Goal: Task Accomplishment & Management: Manage account settings

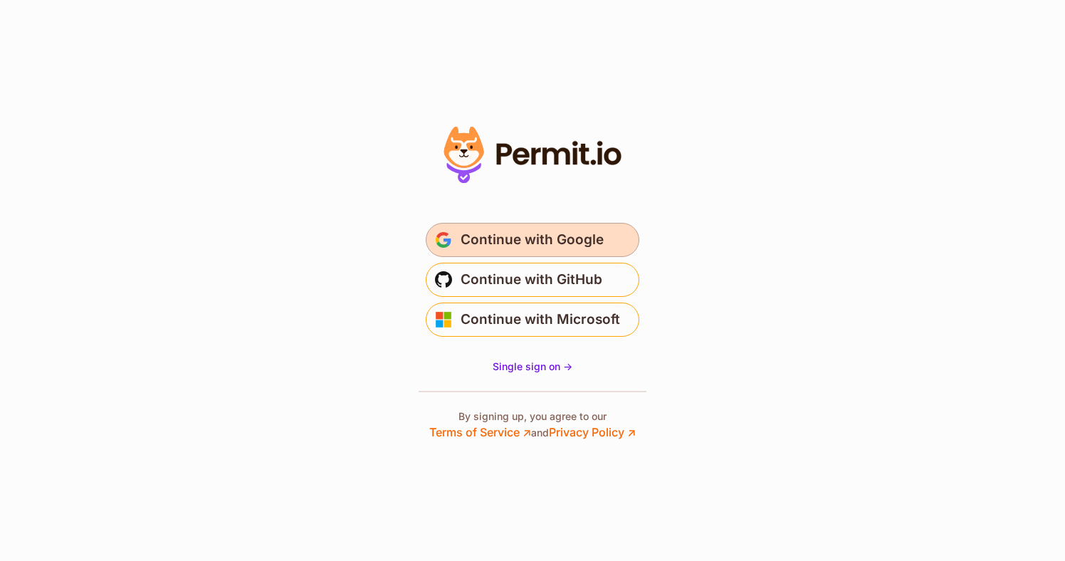
click at [588, 241] on span "Continue with Google" at bounding box center [532, 240] width 143 height 23
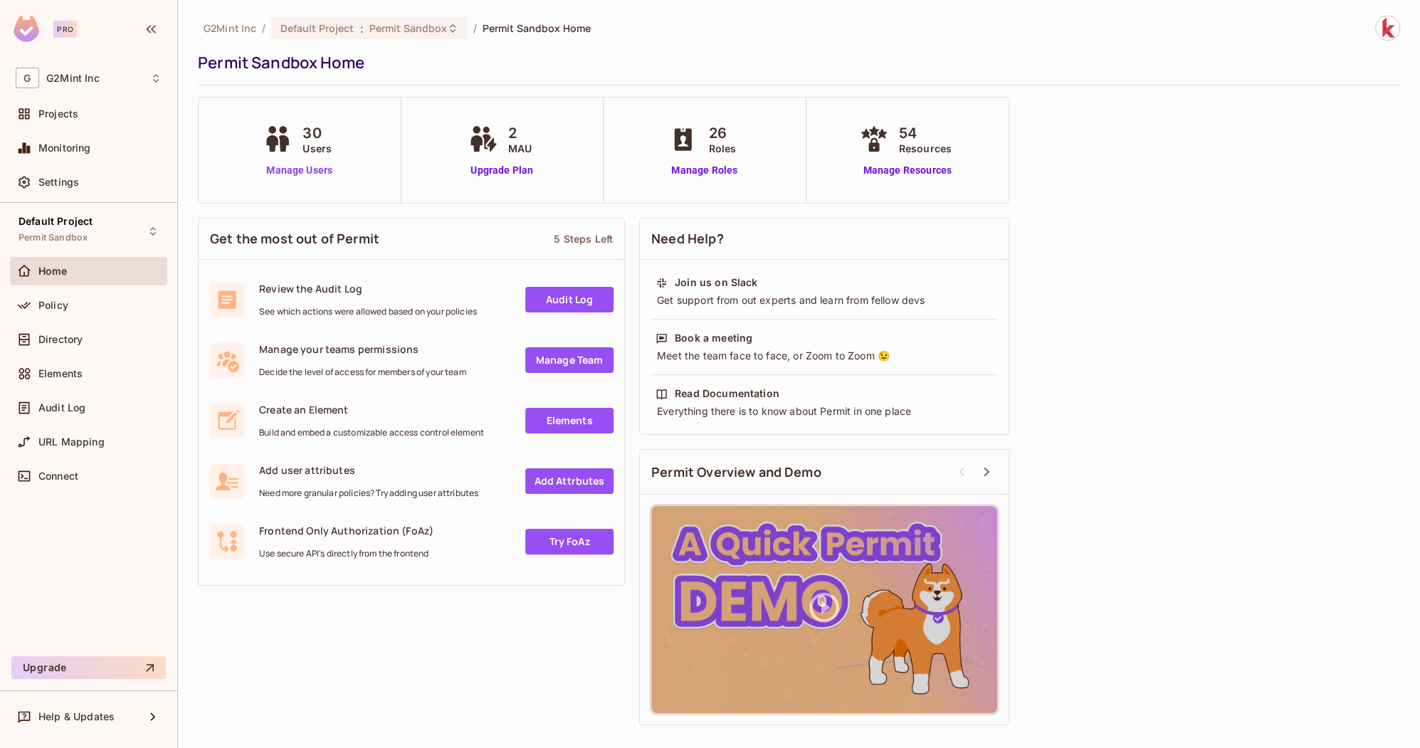
click at [305, 170] on link "Manage Users" at bounding box center [299, 170] width 79 height 15
click at [64, 379] on div "Elements" at bounding box center [89, 373] width 146 height 17
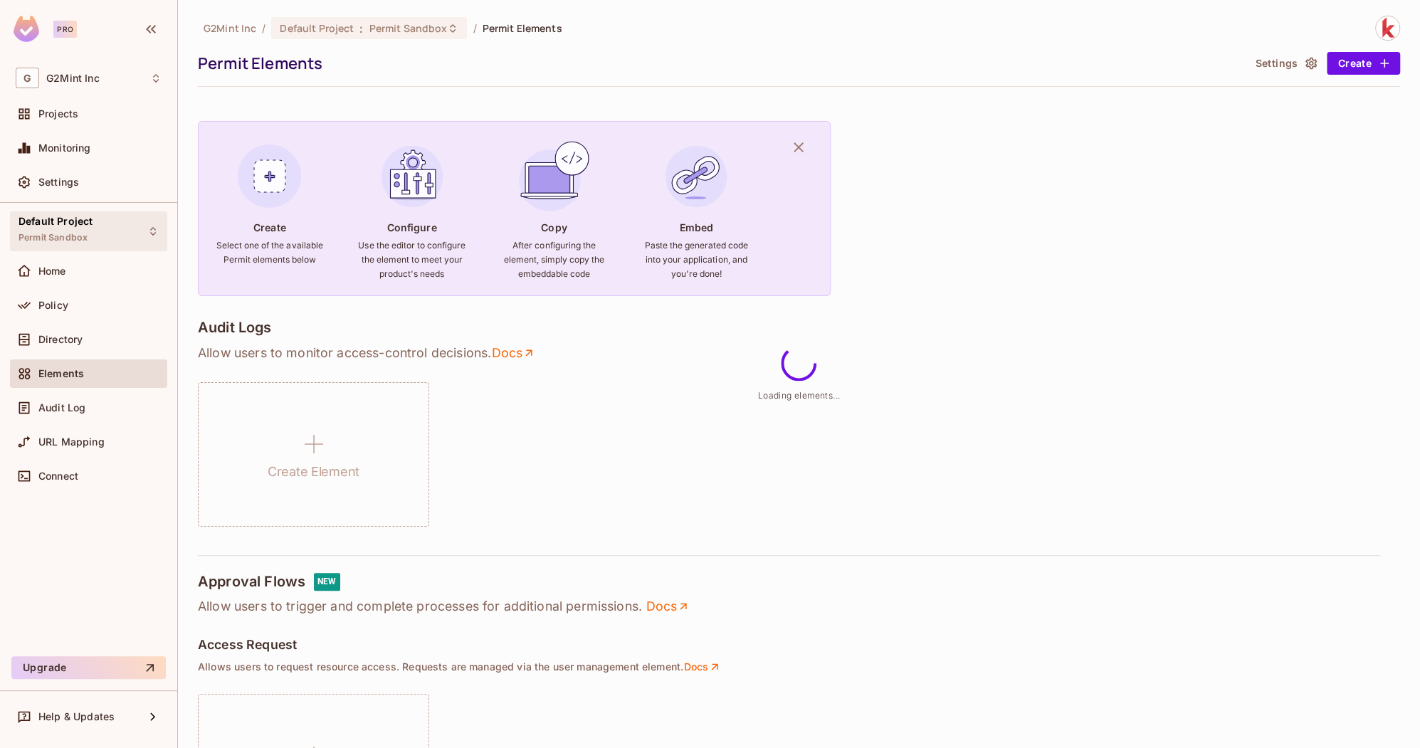
click at [85, 233] on span "Permit Sandbox" at bounding box center [53, 237] width 69 height 11
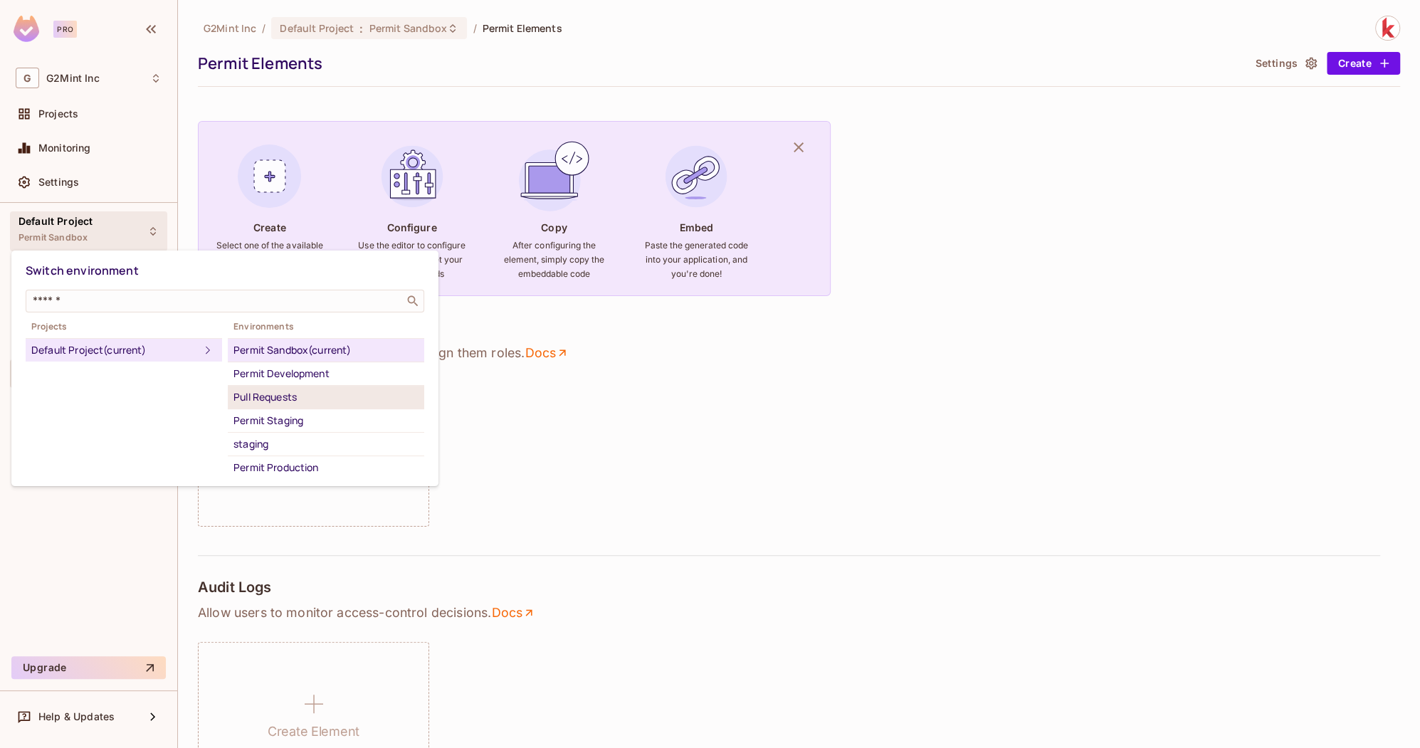
click at [309, 391] on div "Pull Requests" at bounding box center [326, 397] width 185 height 17
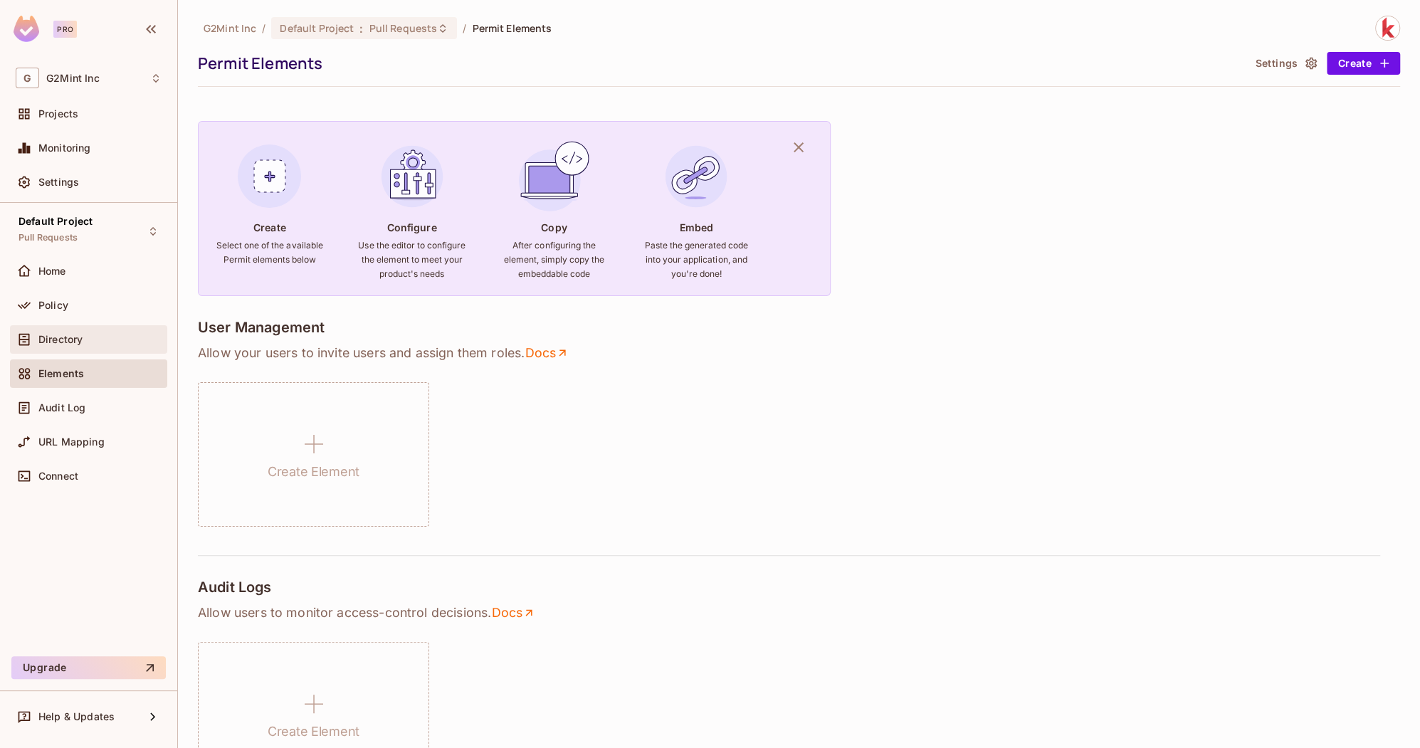
click at [136, 344] on div "Directory" at bounding box center [89, 339] width 146 height 17
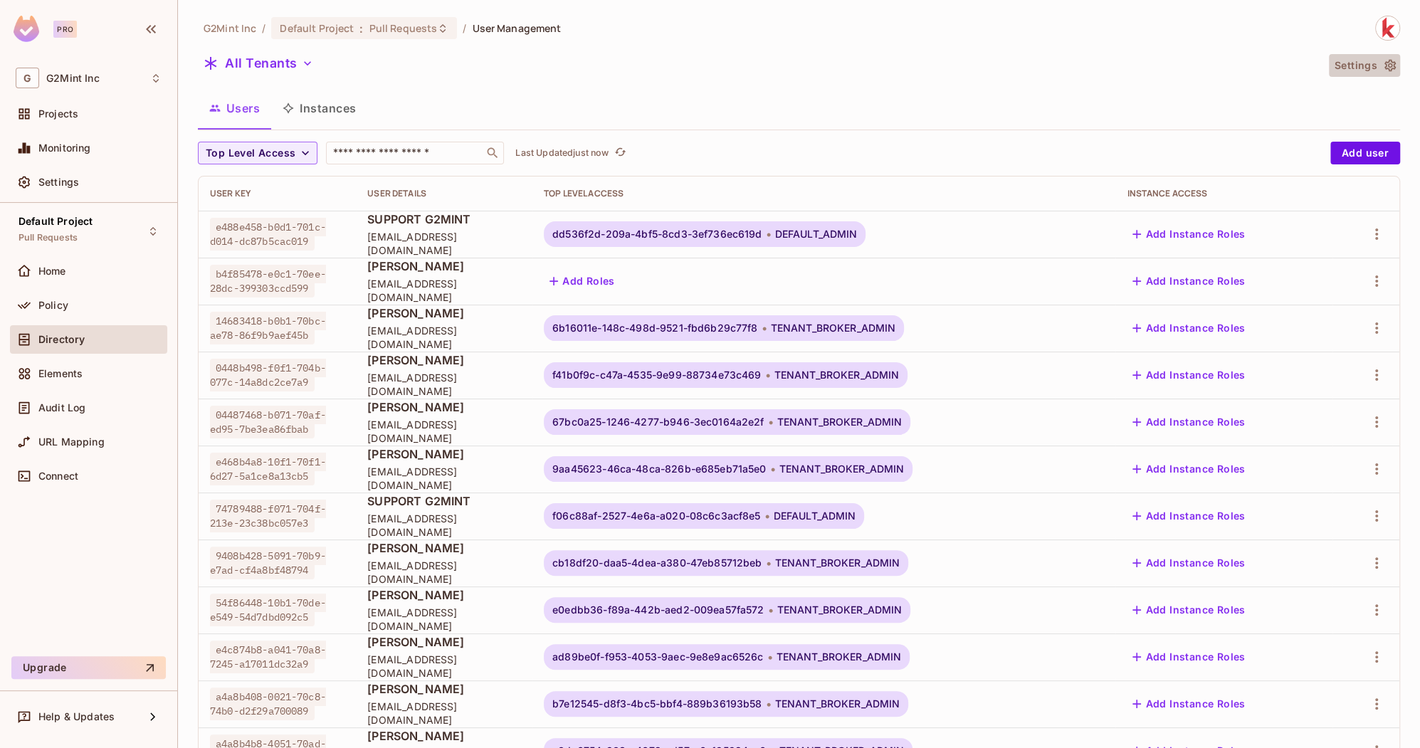
click at [1383, 71] on icon "button" at bounding box center [1390, 65] width 14 height 14
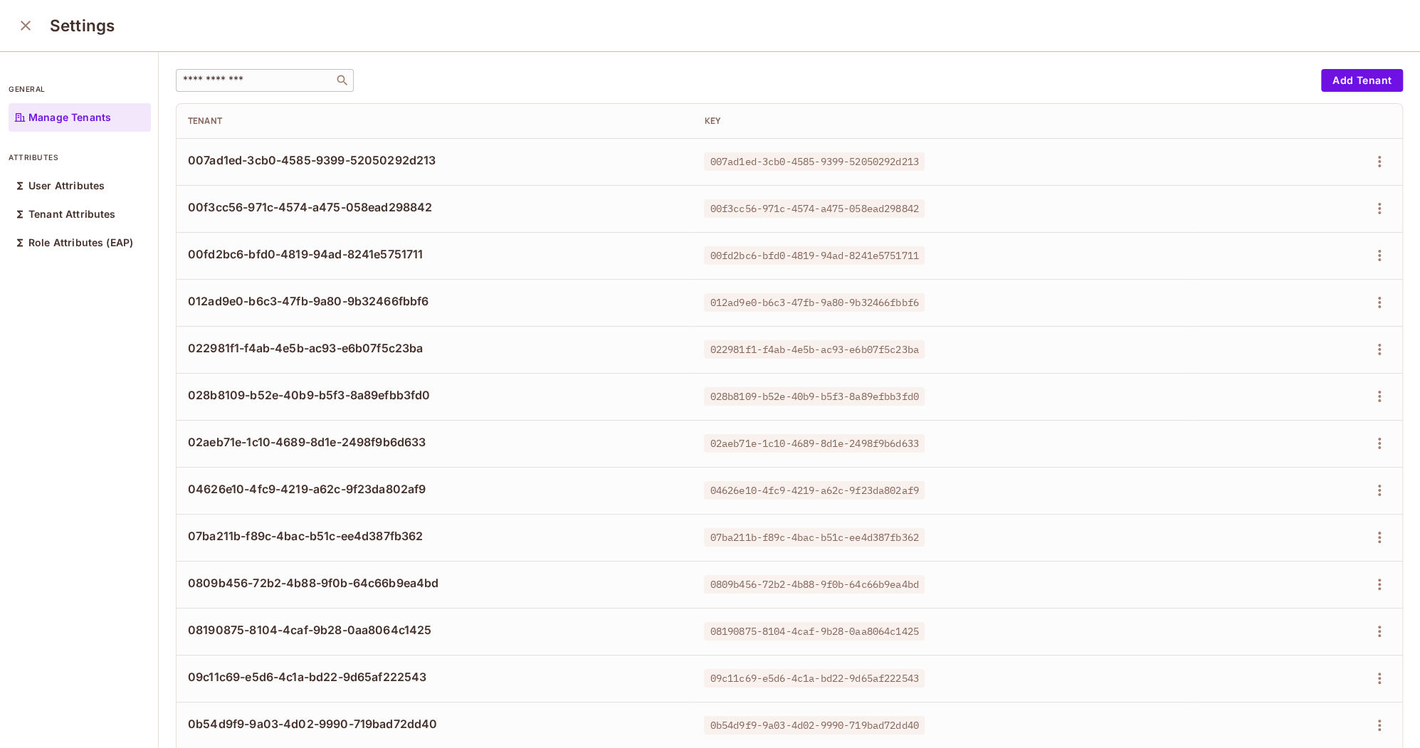
click at [242, 71] on div "​" at bounding box center [265, 80] width 178 height 23
paste input "**********"
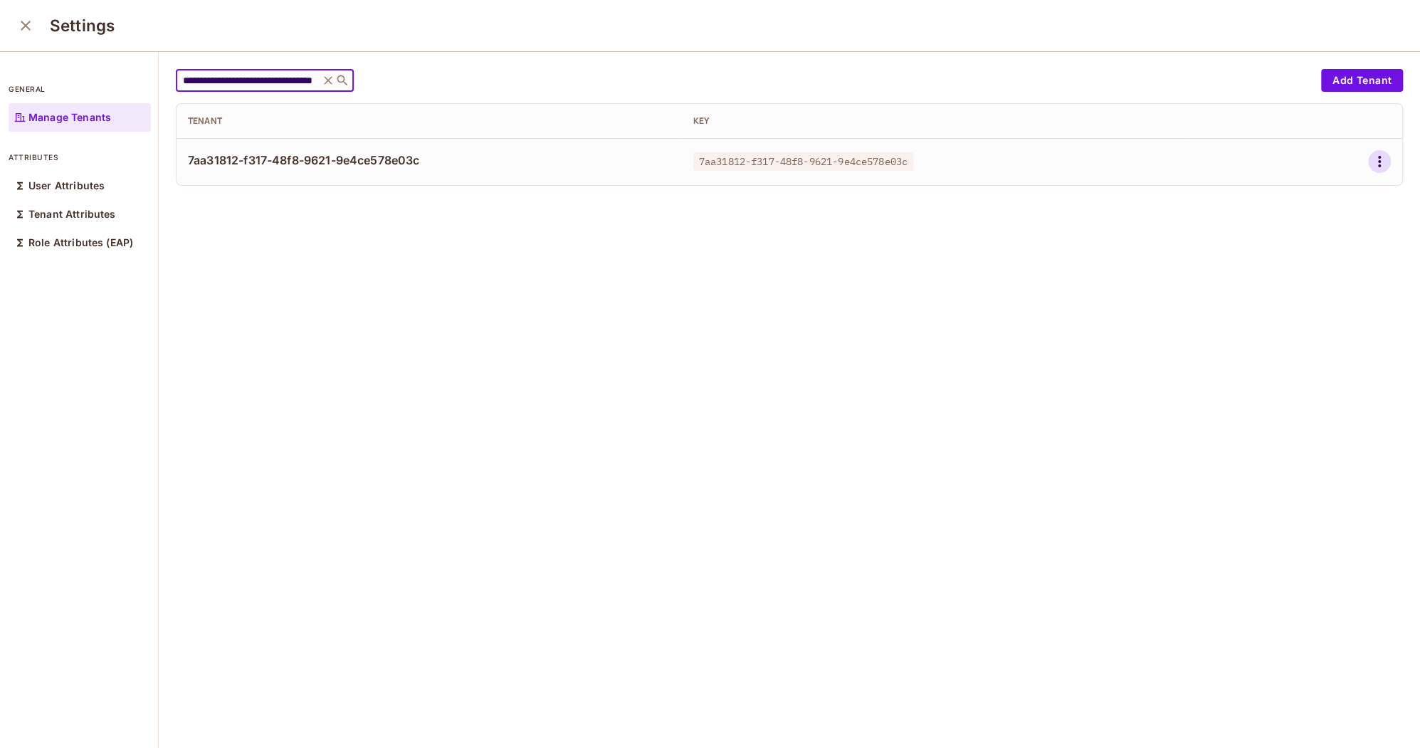
type input "**********"
click at [1382, 165] on icon "button" at bounding box center [1379, 161] width 17 height 17
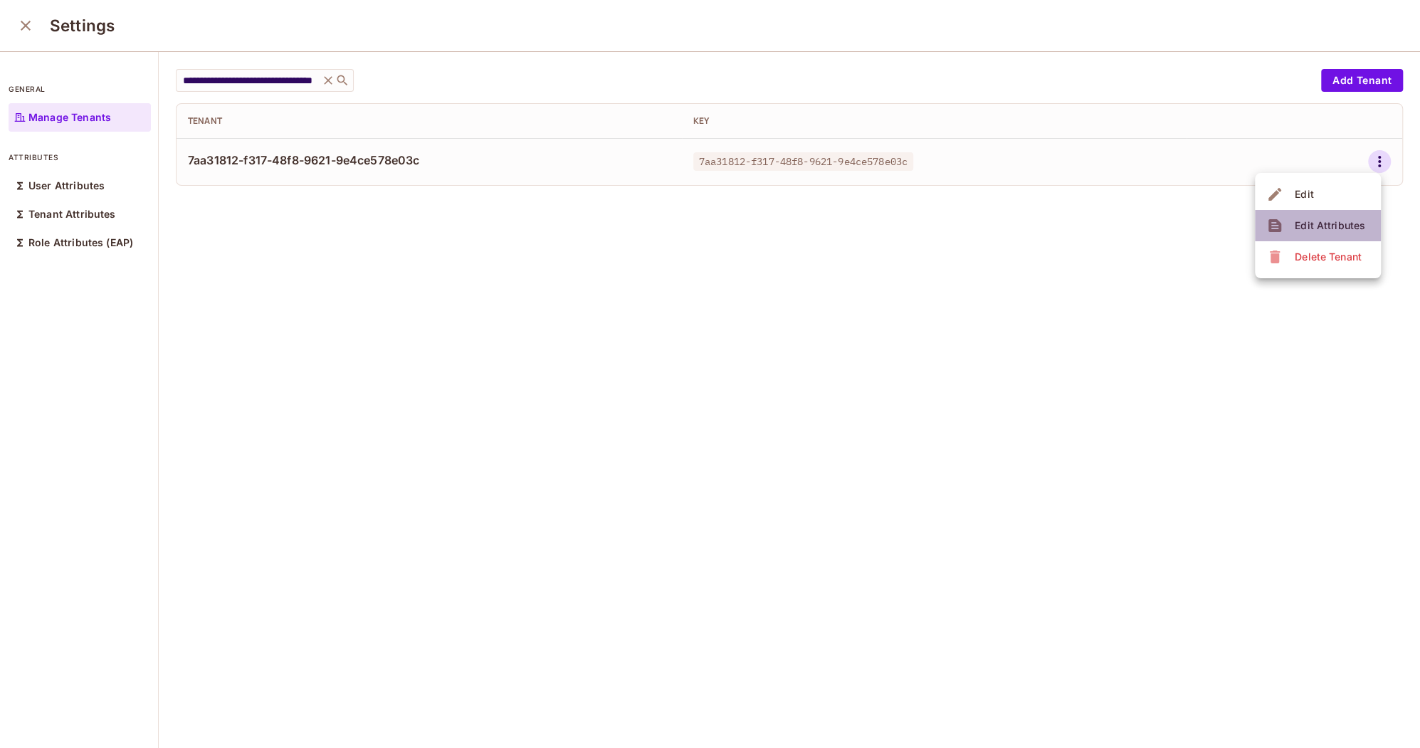
click at [1301, 215] on span "Edit Attributes" at bounding box center [1330, 225] width 79 height 23
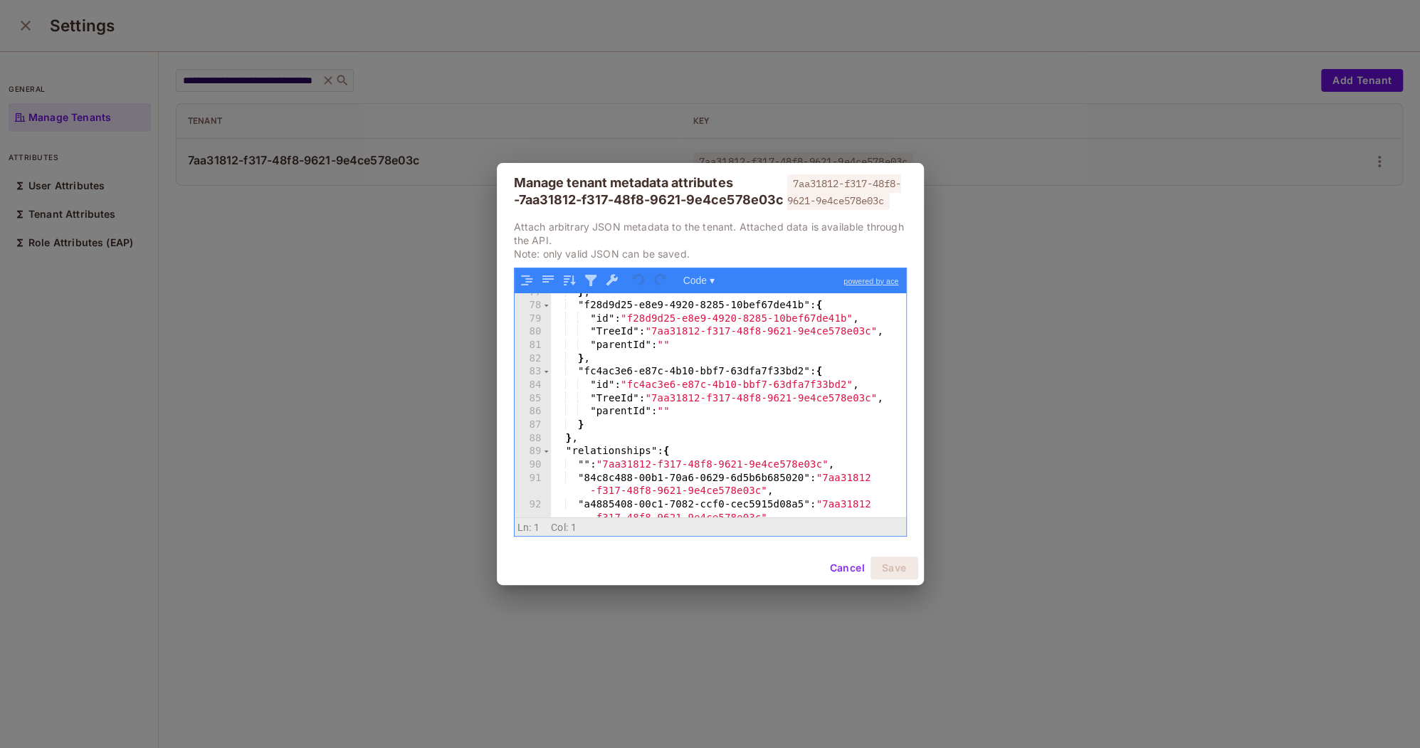
scroll to position [1051, 0]
